Goal: Task Accomplishment & Management: Manage account settings

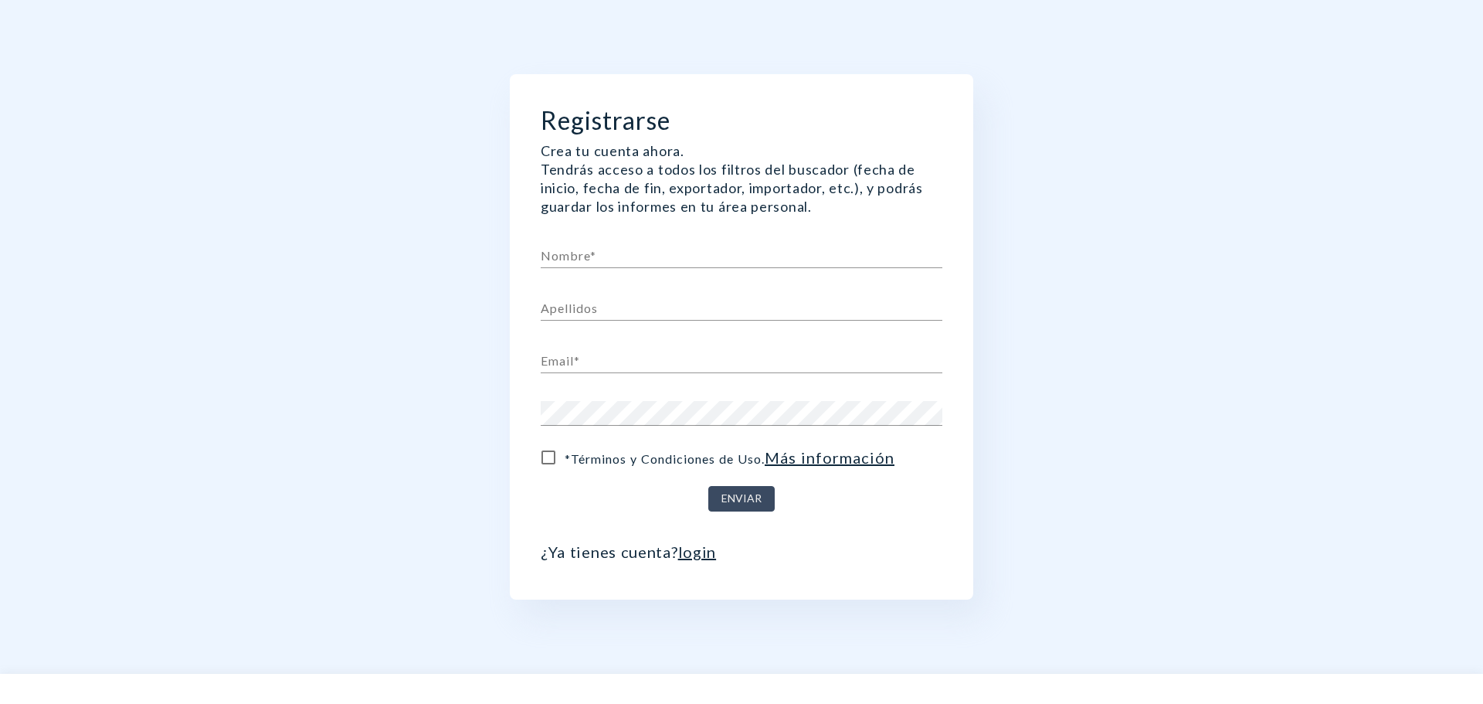
click at [687, 556] on link "login" at bounding box center [697, 551] width 39 height 19
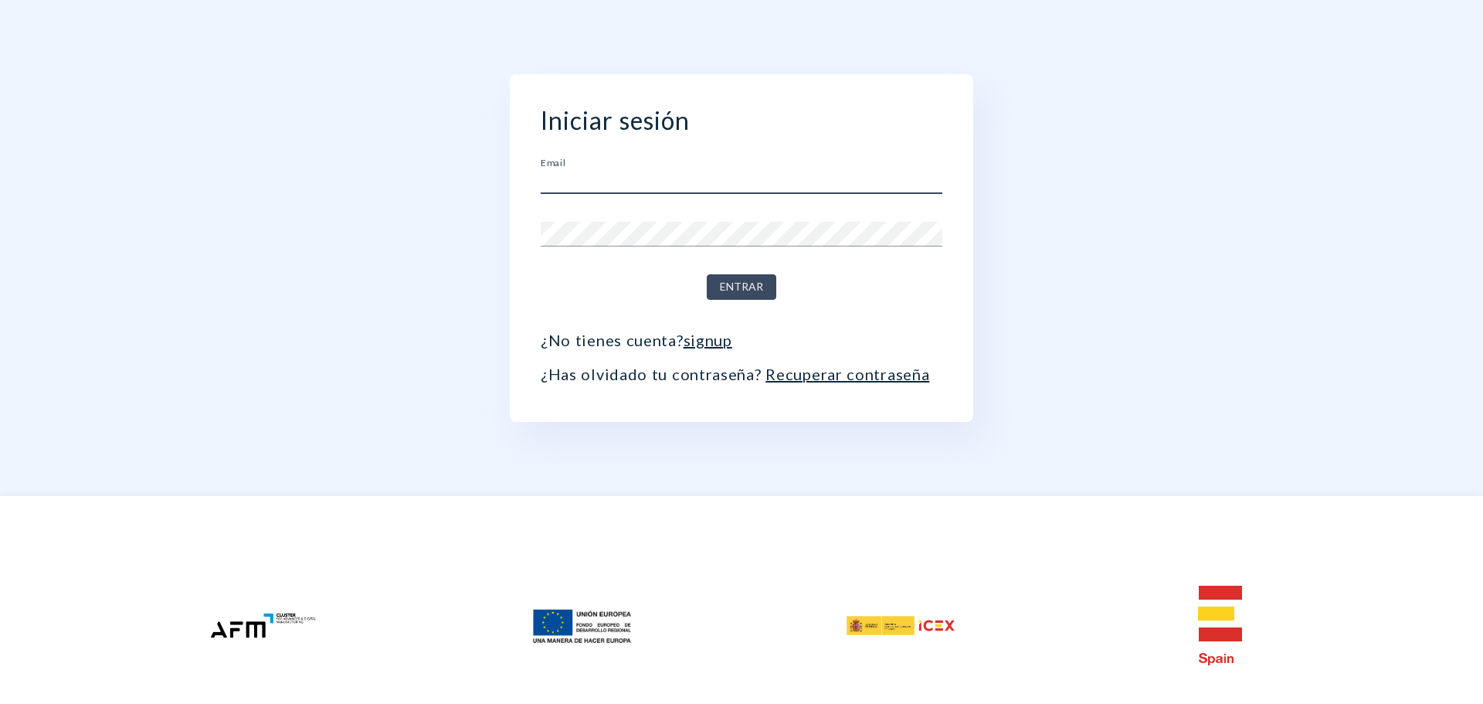
click at [694, 184] on input "text" at bounding box center [742, 181] width 402 height 25
click at [707, 274] on button "Entrar" at bounding box center [742, 286] width 70 height 25
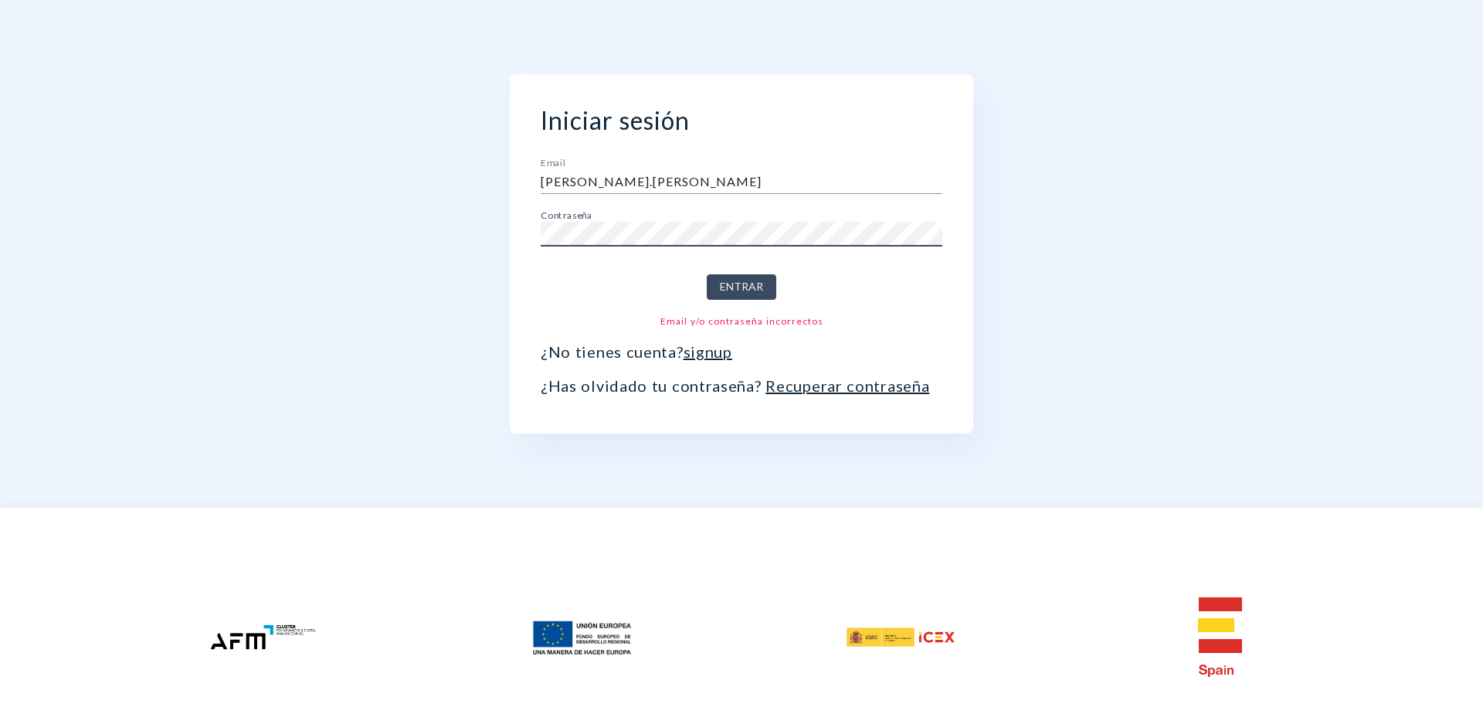
click at [646, 175] on input "[PERSON_NAME].[PERSON_NAME]" at bounding box center [742, 181] width 402 height 25
click at [660, 171] on input "[PERSON_NAME].[PERSON_NAME]" at bounding box center [742, 181] width 402 height 25
type input "[PERSON_NAME][EMAIL_ADDRESS][PERSON_NAME][DOMAIN_NAME]"
click at [707, 274] on button "Entrar" at bounding box center [742, 286] width 70 height 25
click at [816, 390] on link "Recuperar contraseña" at bounding box center [847, 385] width 164 height 19
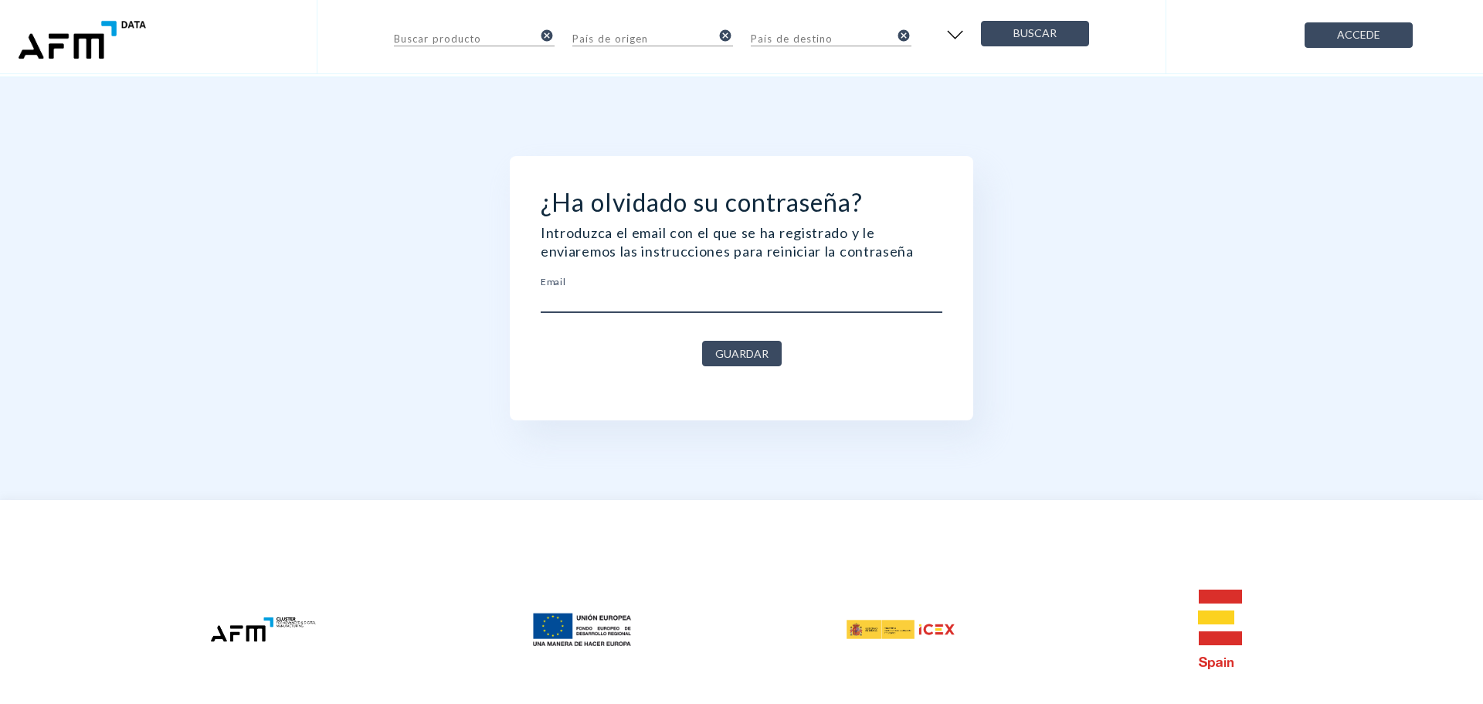
click at [732, 311] on input "text" at bounding box center [742, 300] width 402 height 25
type input "[PERSON_NAME][EMAIL_ADDRESS][PERSON_NAME][DOMAIN_NAME]"
click at [702, 341] on button "Guardar" at bounding box center [742, 353] width 80 height 25
click at [728, 351] on span "Guardar" at bounding box center [741, 353] width 53 height 19
click at [723, 290] on input "[PERSON_NAME][EMAIL_ADDRESS][PERSON_NAME][DOMAIN_NAME]" at bounding box center [742, 300] width 402 height 25
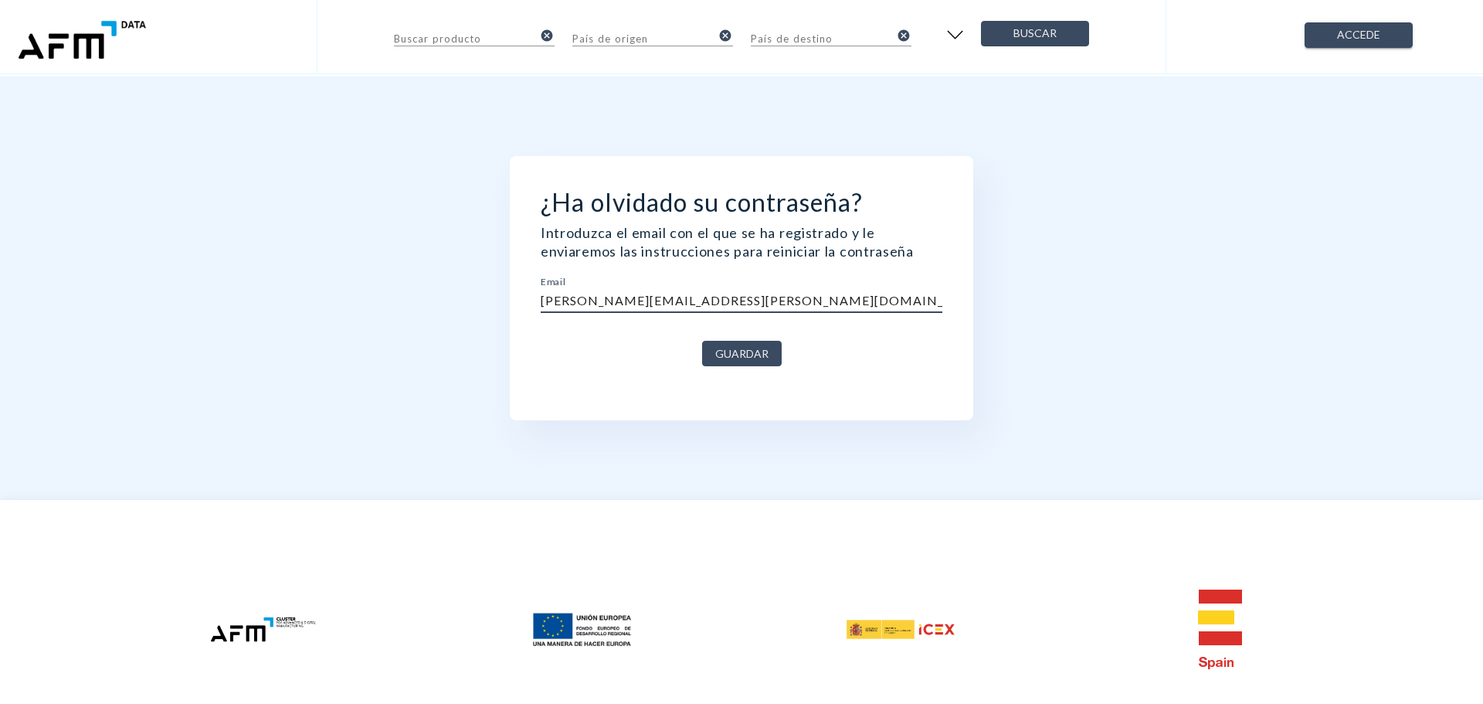
click at [1377, 36] on span "Accede" at bounding box center [1359, 34] width 82 height 19
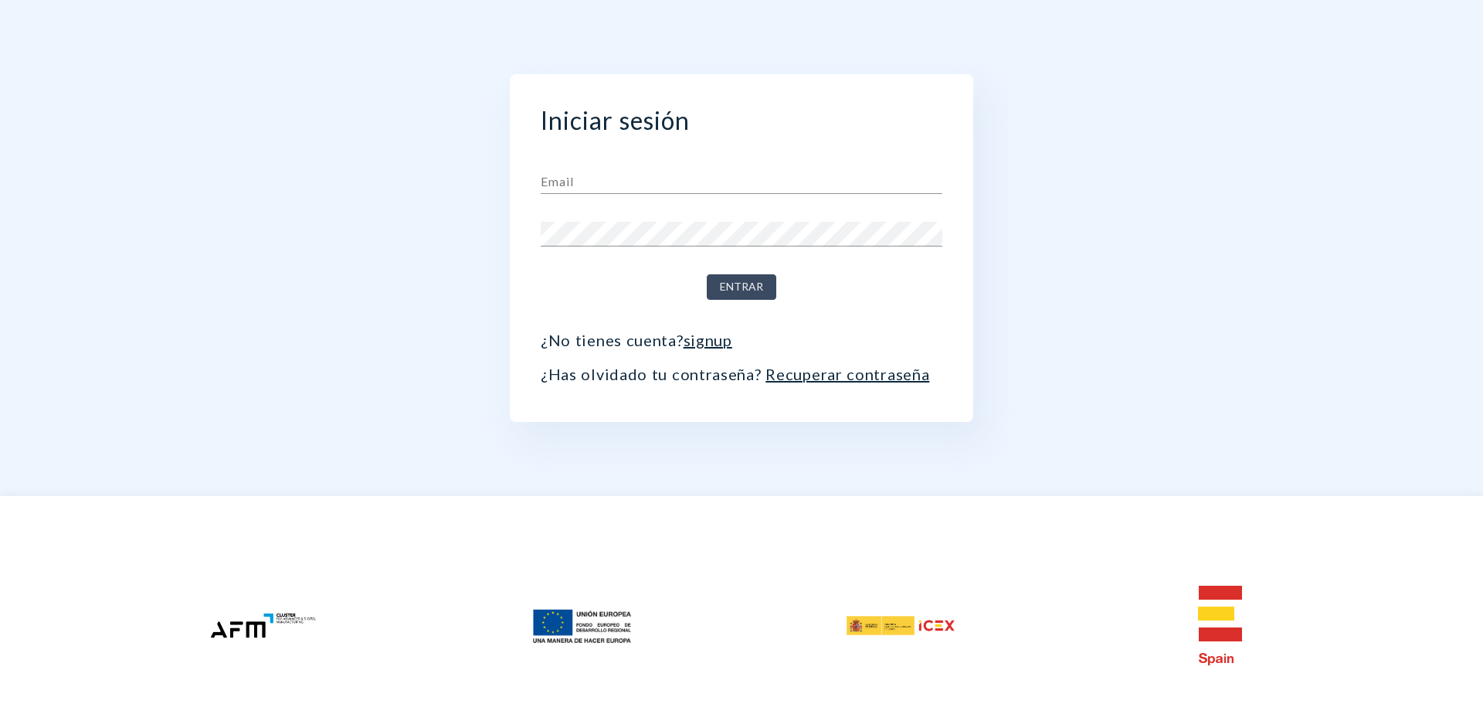
click at [853, 375] on link "Recuperar contraseña" at bounding box center [847, 374] width 164 height 19
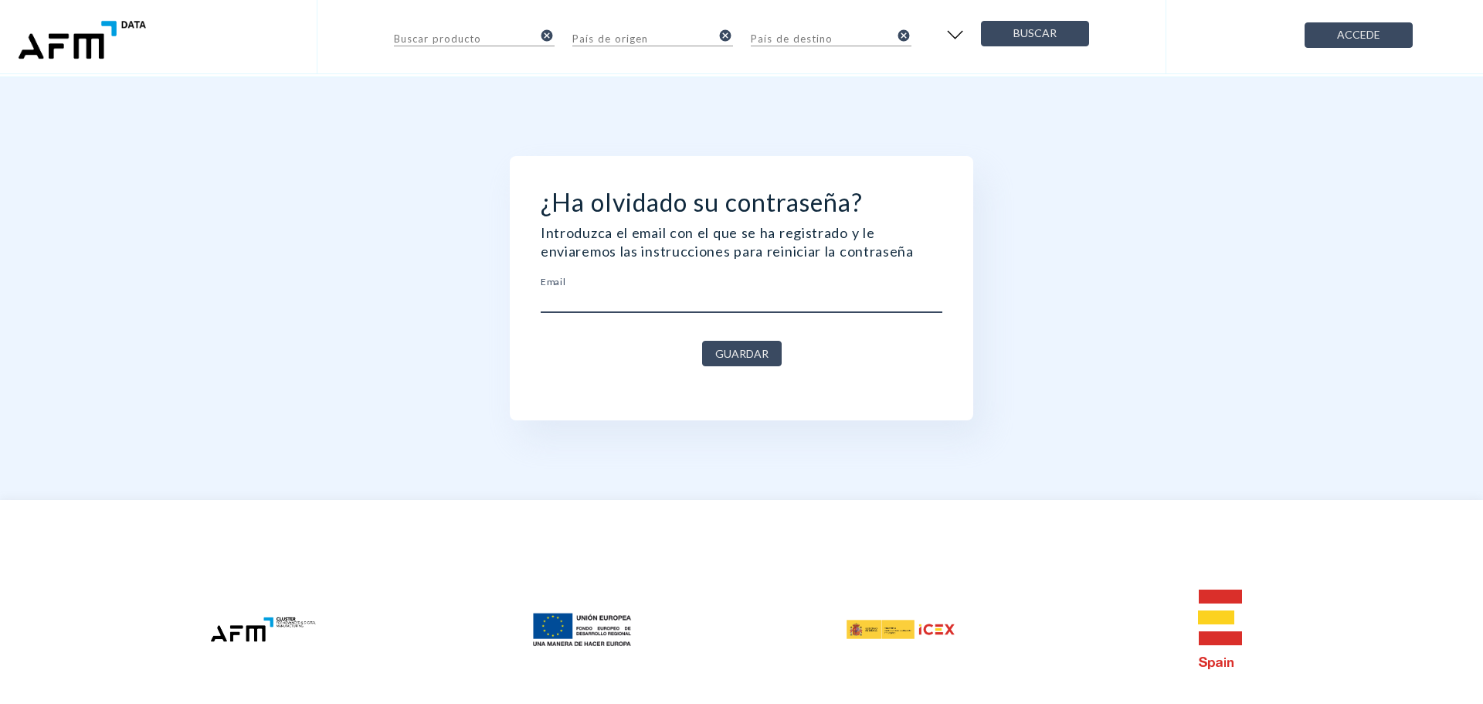
click at [706, 297] on input "text" at bounding box center [742, 300] width 402 height 25
paste input "[PERSON_NAME][EMAIL_ADDRESS][PERSON_NAME][DOMAIN_NAME]"
type input "[PERSON_NAME][EMAIL_ADDRESS][PERSON_NAME][DOMAIN_NAME]"
click at [741, 361] on span "Guardar" at bounding box center [741, 353] width 53 height 19
click at [1369, 31] on span "Accede" at bounding box center [1359, 34] width 82 height 19
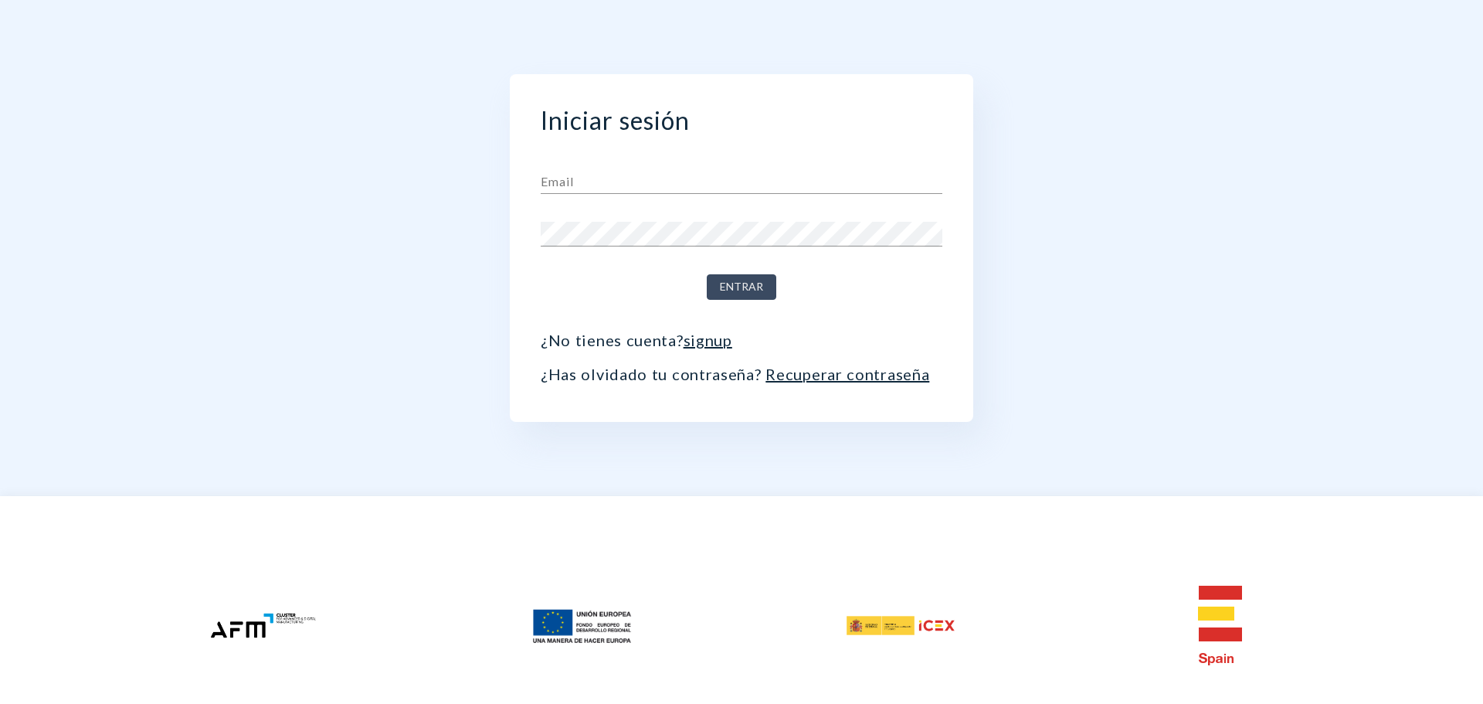
click at [704, 191] on input "text" at bounding box center [742, 181] width 402 height 25
paste input "[PERSON_NAME][EMAIL_ADDRESS][PERSON_NAME][DOMAIN_NAME]"
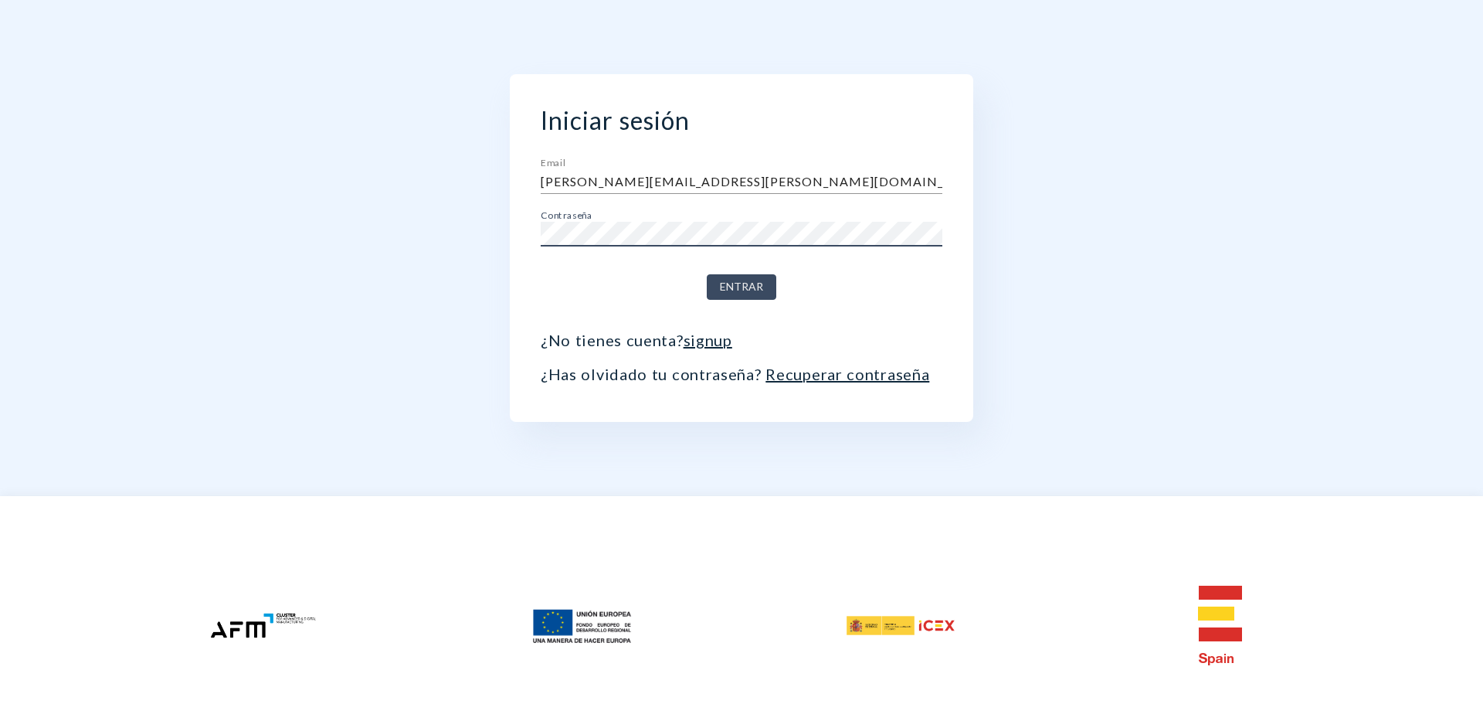
click at [707, 274] on button "Entrar" at bounding box center [742, 286] width 70 height 25
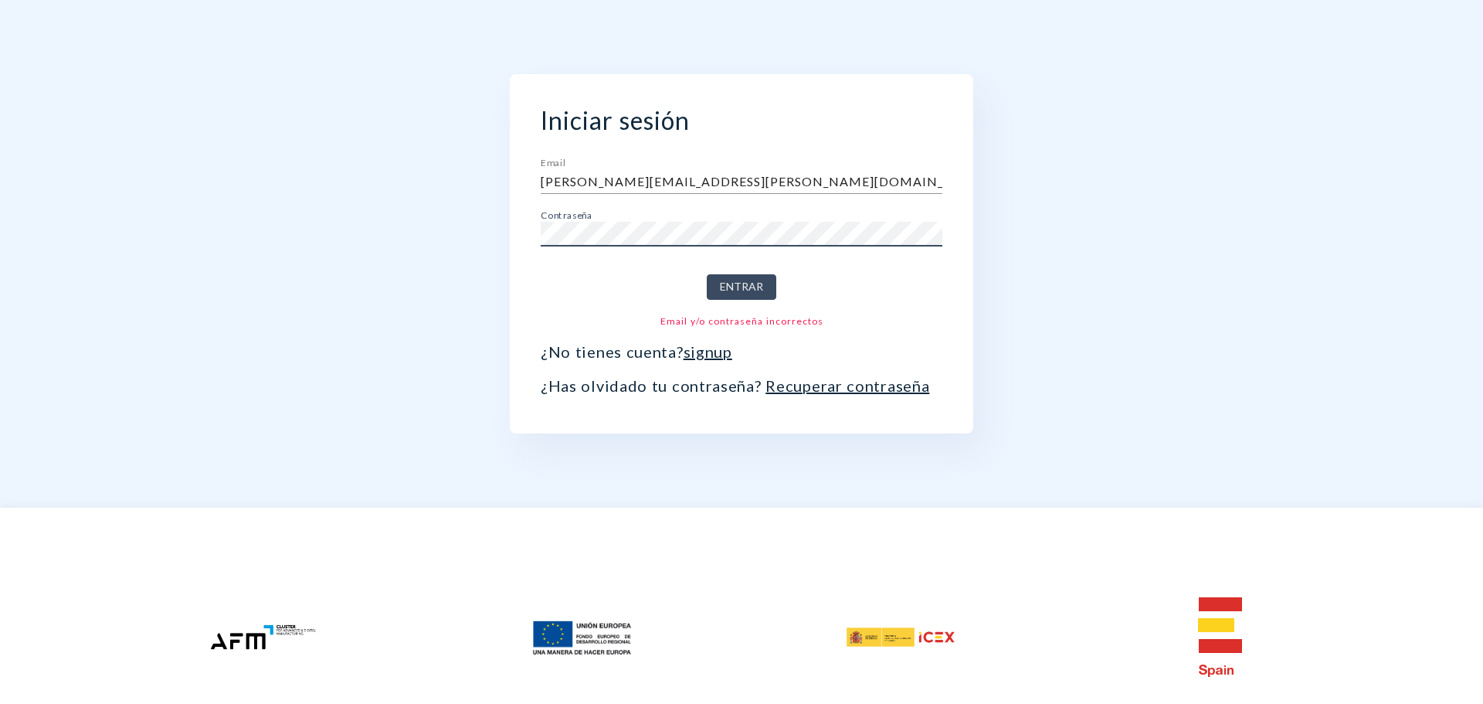
click at [707, 274] on button "Entrar" at bounding box center [742, 286] width 70 height 25
click at [1058, 321] on div "Iniciar sesión Email [PERSON_NAME][EMAIL_ADDRESS][PERSON_NAME][DOMAIN_NAME] Con…" at bounding box center [742, 253] width 850 height 507
click at [707, 274] on button "Entrar" at bounding box center [742, 286] width 70 height 25
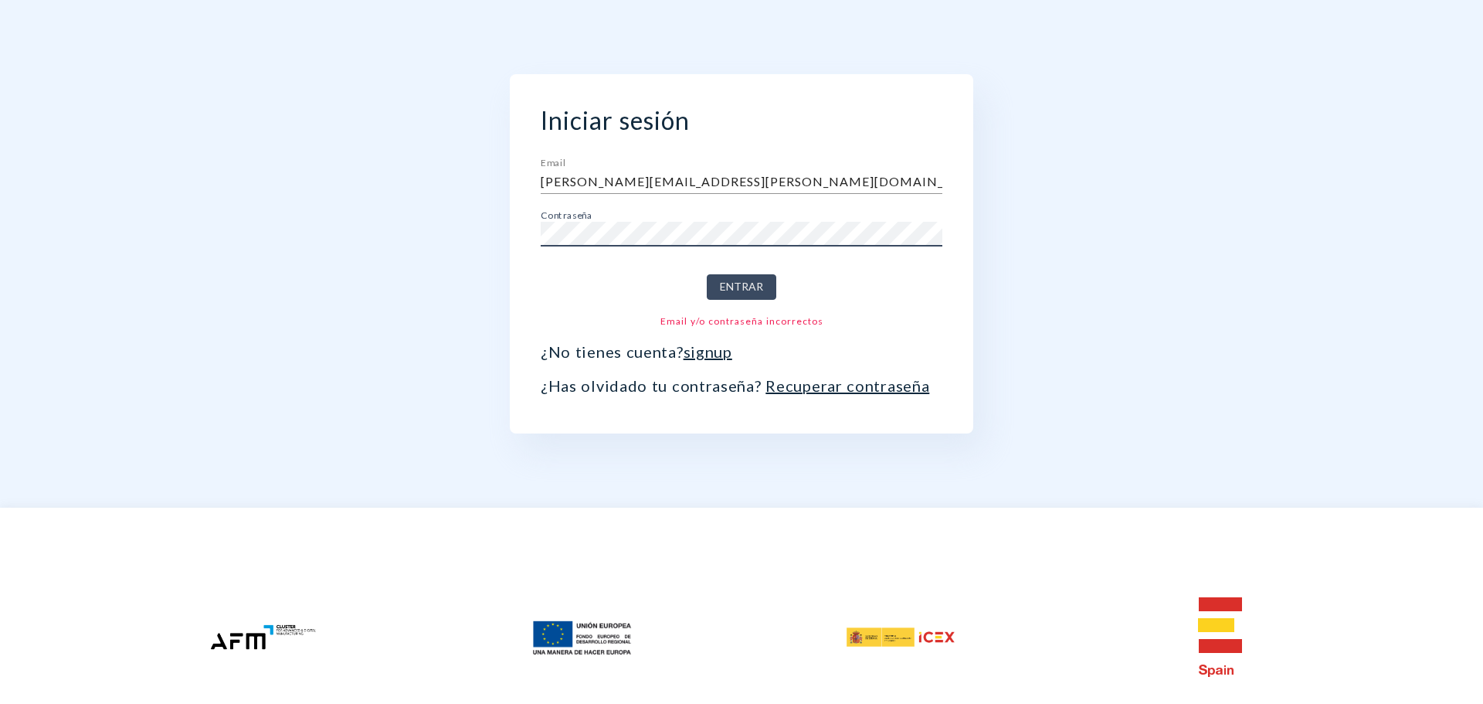
click at [707, 274] on button "Entrar" at bounding box center [742, 286] width 70 height 25
click at [1003, 283] on div "Iniciar sesión Email [PERSON_NAME][EMAIL_ADDRESS][PERSON_NAME][DOMAIN_NAME] Con…" at bounding box center [742, 253] width 850 height 507
click at [702, 183] on input "[PERSON_NAME][EMAIL_ADDRESS][PERSON_NAME][DOMAIN_NAME]" at bounding box center [742, 181] width 402 height 25
paste input "[PERSON_NAME][EMAIL_ADDRESS][DOMAIN_NAME]"
type input "[PERSON_NAME][EMAIL_ADDRESS][DOMAIN_NAME]"
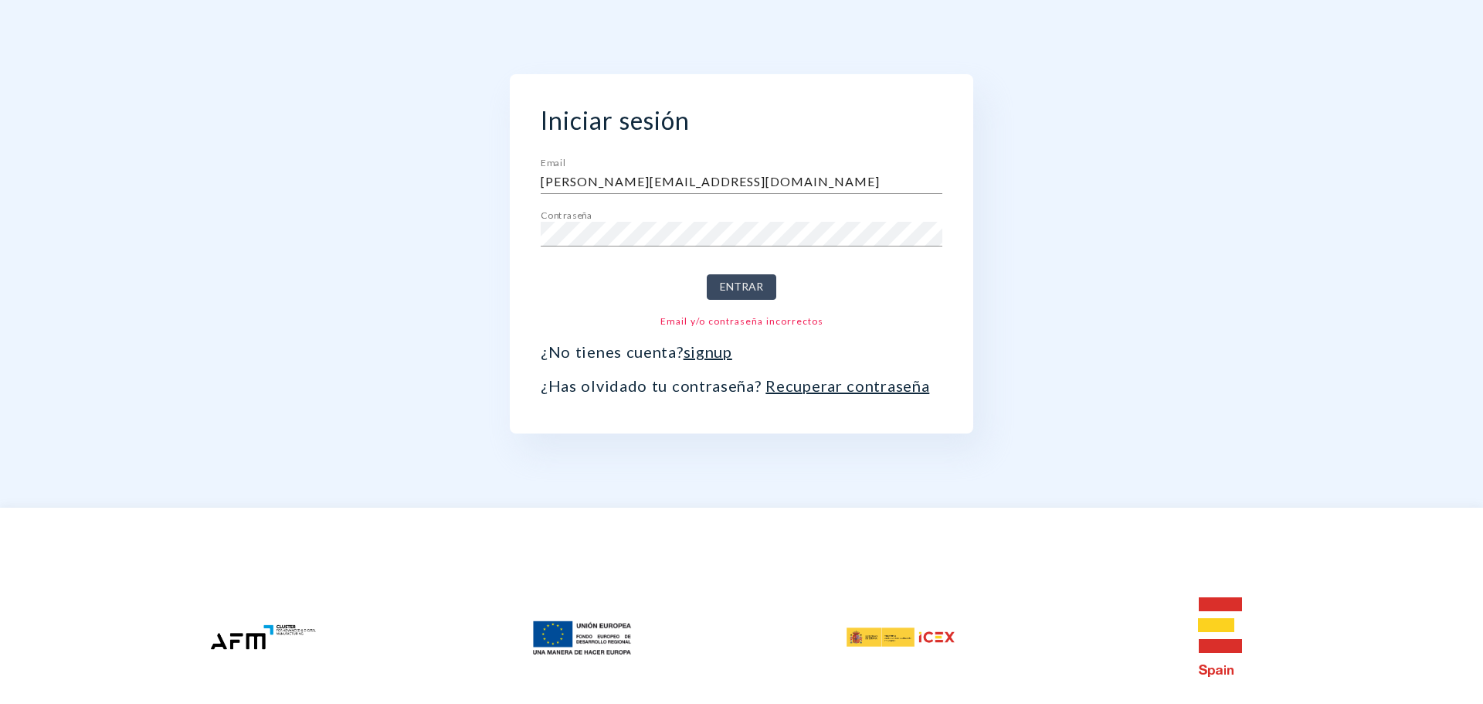
click at [987, 295] on div "Iniciar sesión Email [PERSON_NAME][EMAIL_ADDRESS][DOMAIN_NAME] Contraseña Entra…" at bounding box center [742, 253] width 850 height 507
click at [740, 286] on span "Entrar" at bounding box center [741, 286] width 43 height 19
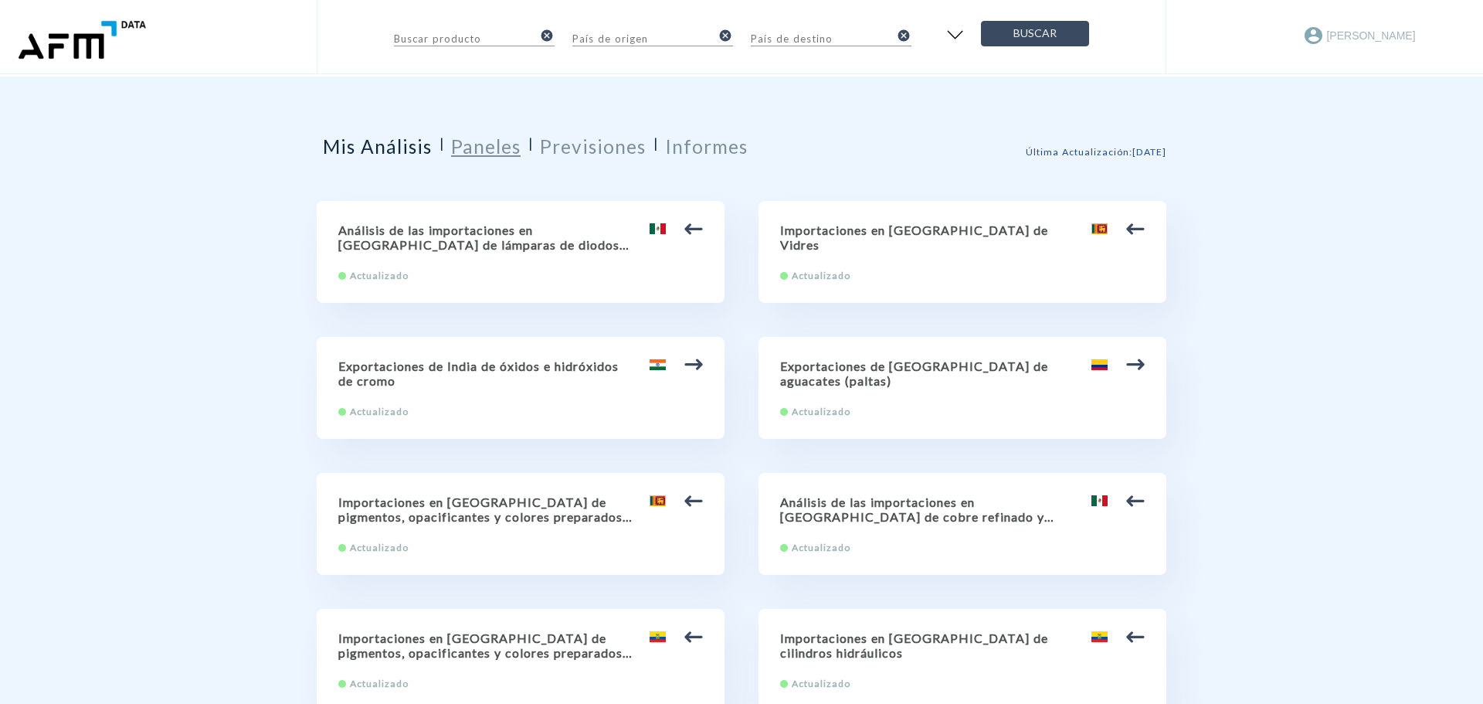
click at [498, 154] on h2 "Paneles" at bounding box center [486, 146] width 70 height 22
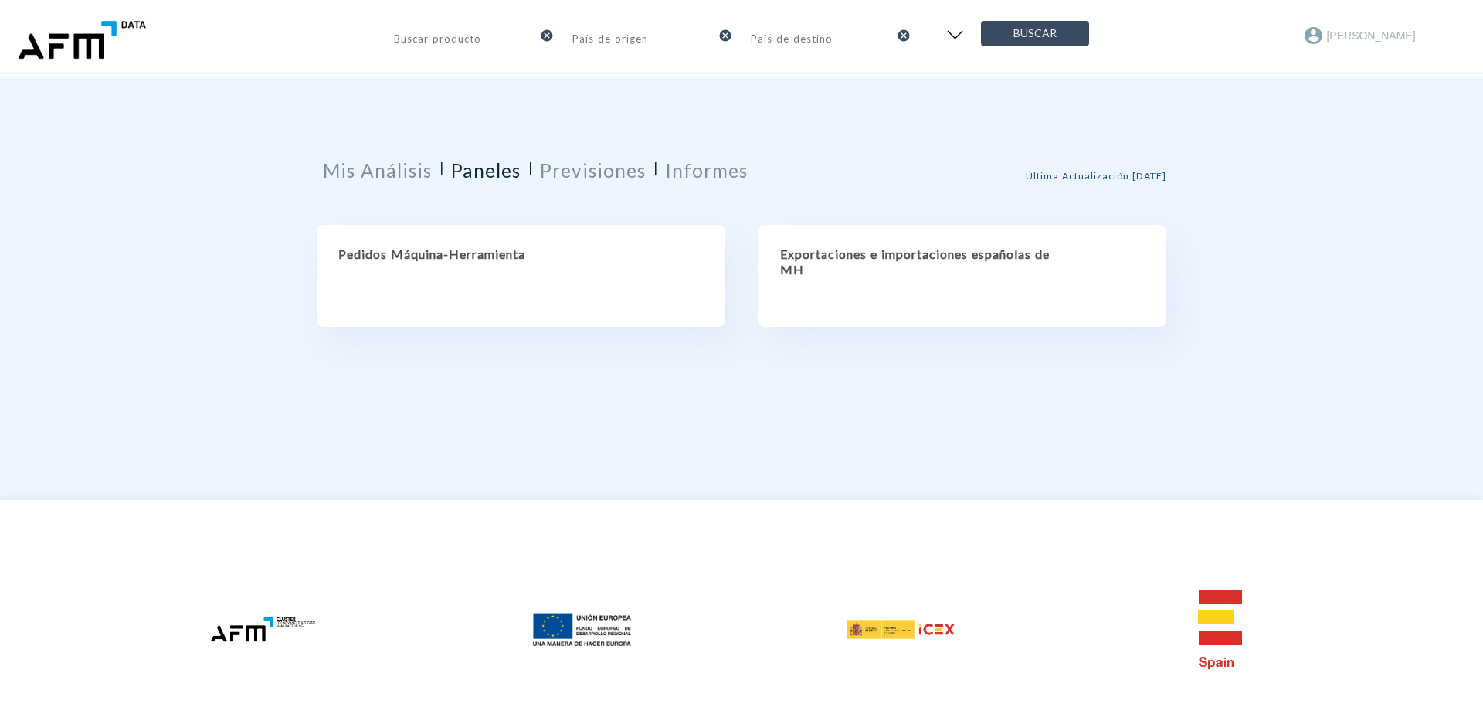
click at [532, 241] on div "Pedidos Máquina-Herramienta" at bounding box center [521, 276] width 408 height 102
